Goal: Task Accomplishment & Management: Use online tool/utility

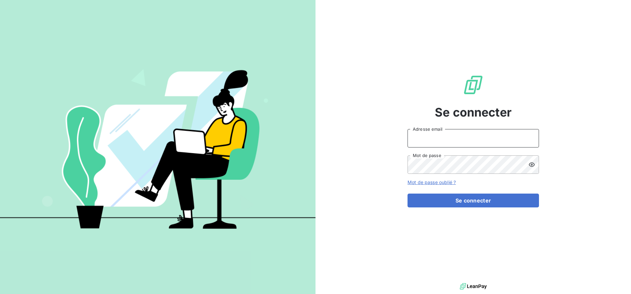
click at [450, 134] on input "Adresse email" at bounding box center [474, 138] width 132 height 18
type input "[EMAIL_ADDRESS][DOMAIN_NAME]"
click at [408, 193] on button "Se connecter" at bounding box center [474, 200] width 132 height 14
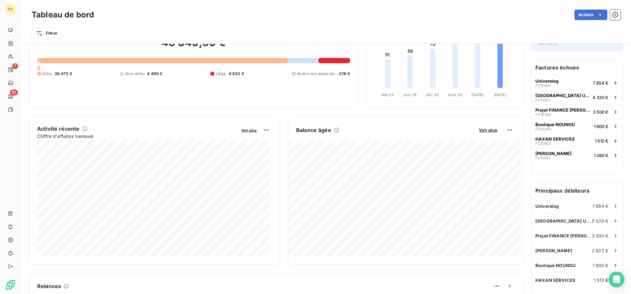
scroll to position [66, 0]
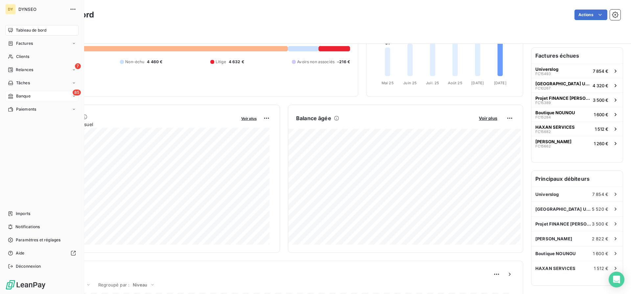
click at [15, 93] on div "Banque" at bounding box center [19, 96] width 23 height 6
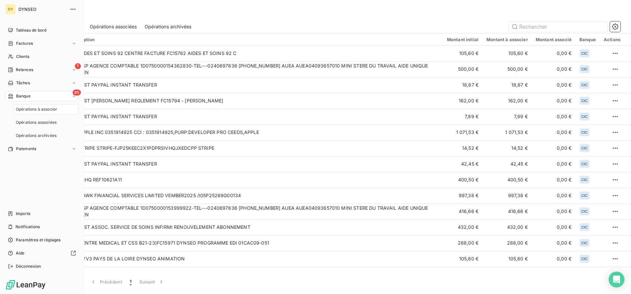
click at [36, 108] on span "Opérations à associer" at bounding box center [36, 109] width 41 height 6
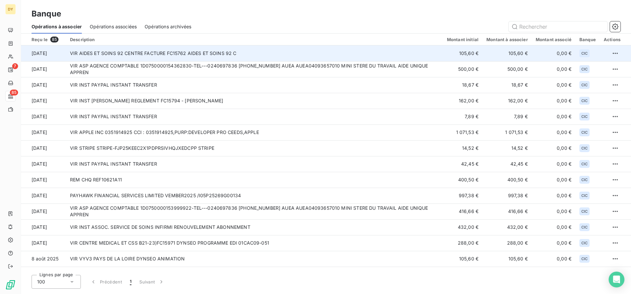
click at [132, 55] on td "VIR AIDES ET SOINS 92 CENTRE FACTURE FC15762 AIDES ET SOINS 92 C" at bounding box center [254, 53] width 377 height 16
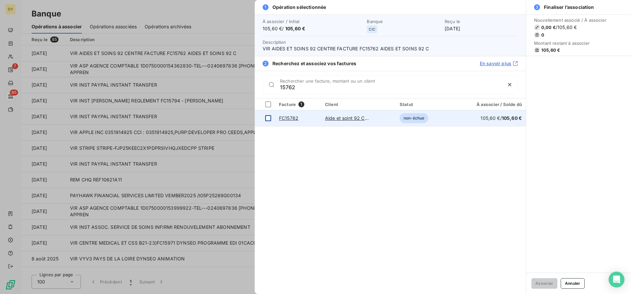
type input "15762"
click at [269, 118] on div at bounding box center [268, 118] width 6 height 6
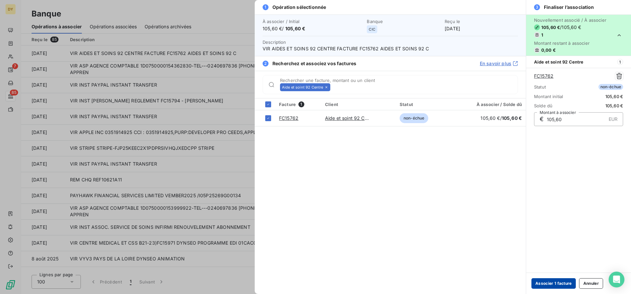
click at [563, 283] on button "Associer 1 facture" at bounding box center [554, 283] width 44 height 11
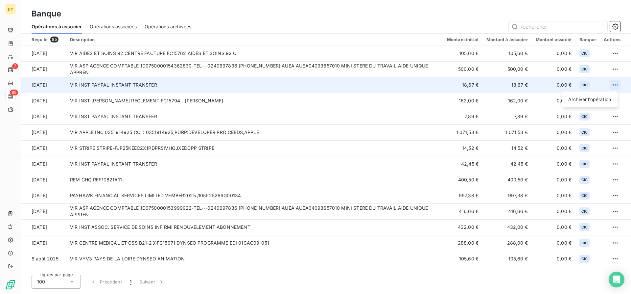
click at [611, 85] on html "DY 7 85 Banque Opérations à associer Opérations associées Opérations archivées …" at bounding box center [315, 147] width 631 height 294
click at [579, 101] on div "Archiver l’opération" at bounding box center [590, 99] width 51 height 11
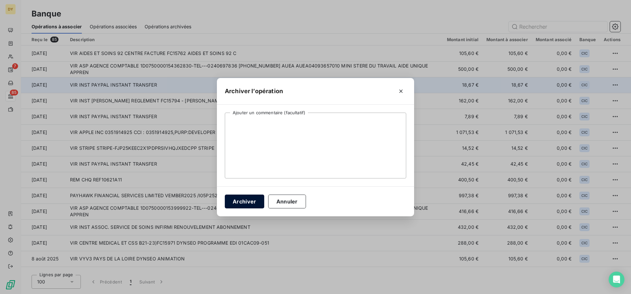
click at [253, 200] on button "Archiver" at bounding box center [244, 201] width 39 height 14
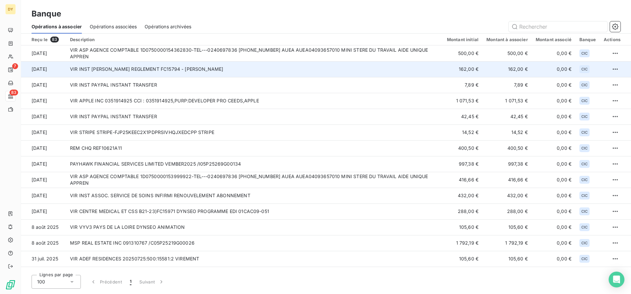
click at [187, 69] on td "VIR INST [PERSON_NAME] REGLEMENT FC15794 - [PERSON_NAME]" at bounding box center [254, 69] width 377 height 16
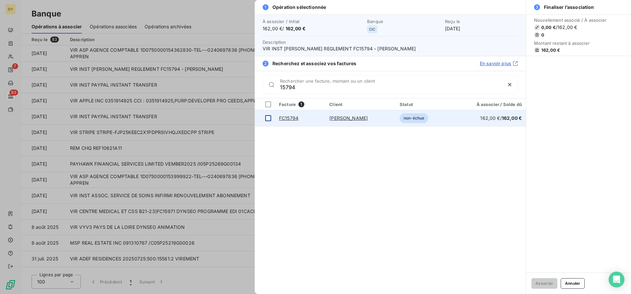
type input "15794"
click at [266, 119] on div at bounding box center [268, 118] width 6 height 6
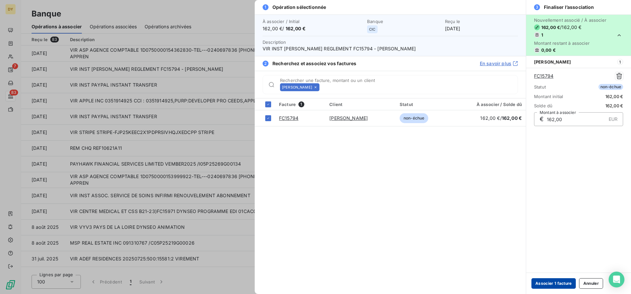
click at [561, 282] on button "Associer 1 facture" at bounding box center [554, 283] width 44 height 11
